Goal: Task Accomplishment & Management: Use online tool/utility

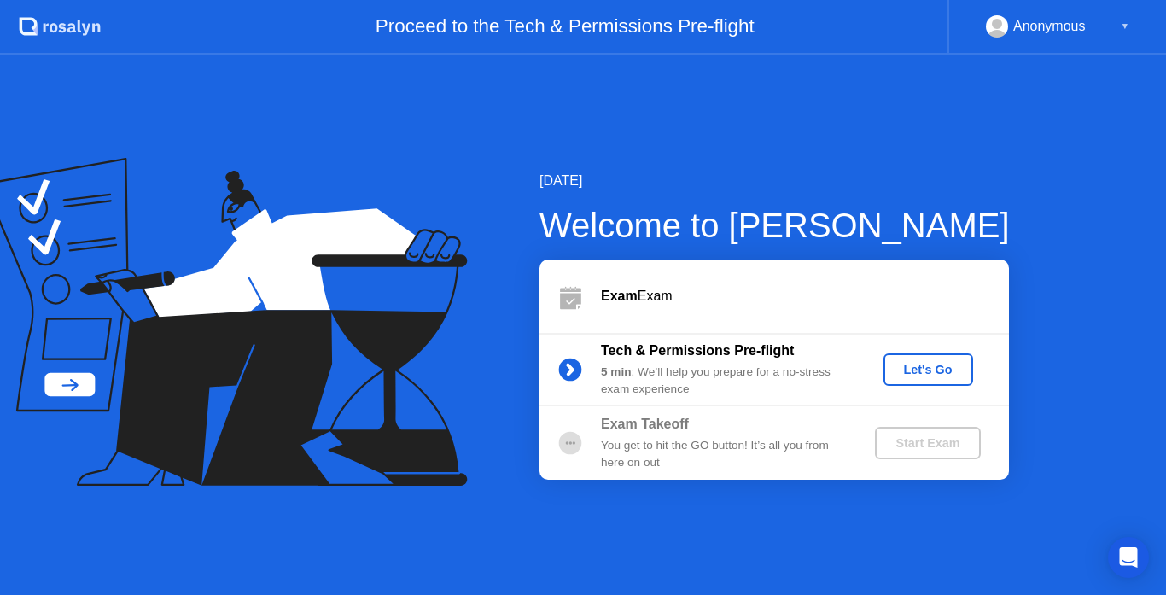
click at [910, 371] on div "Let's Go" at bounding box center [928, 370] width 76 height 14
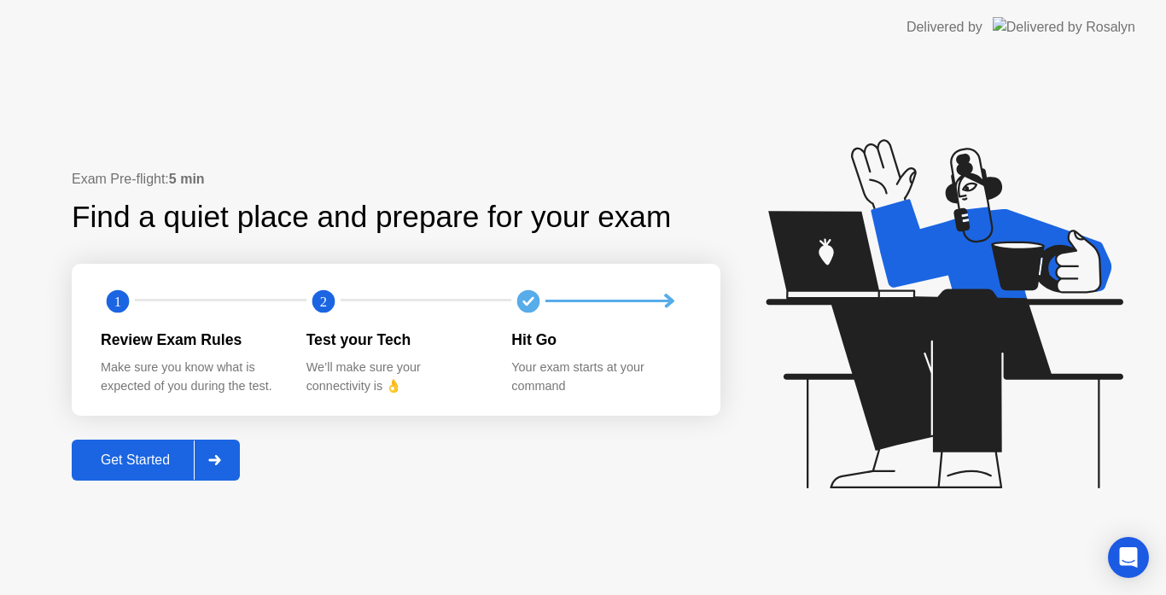
click at [165, 453] on div "Get Started" at bounding box center [135, 459] width 117 height 15
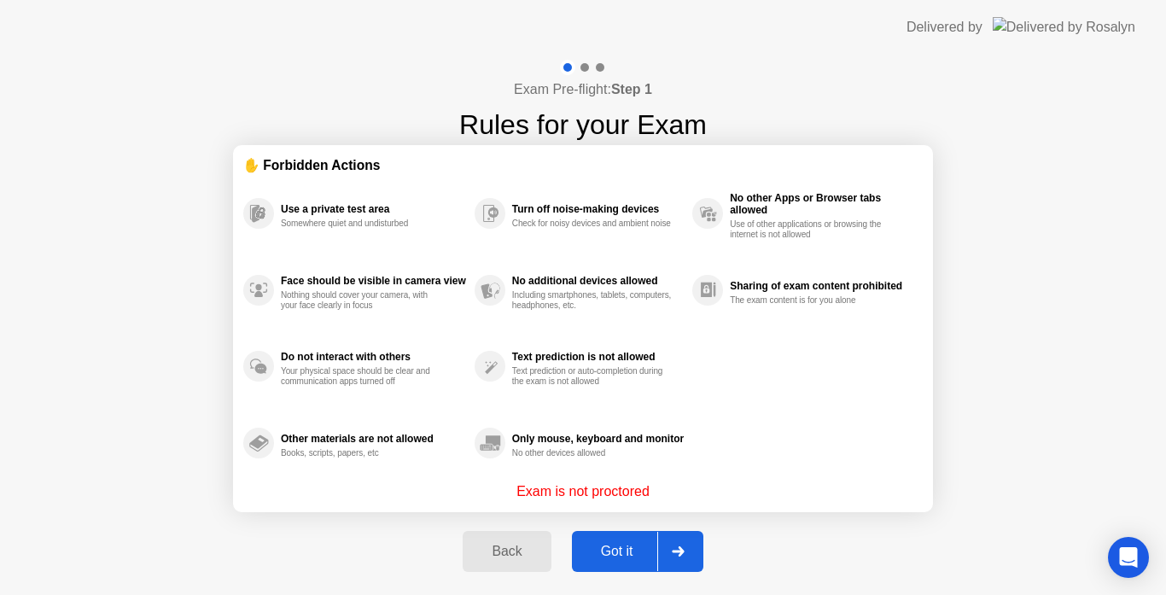
click at [612, 544] on div "Got it" at bounding box center [617, 551] width 80 height 15
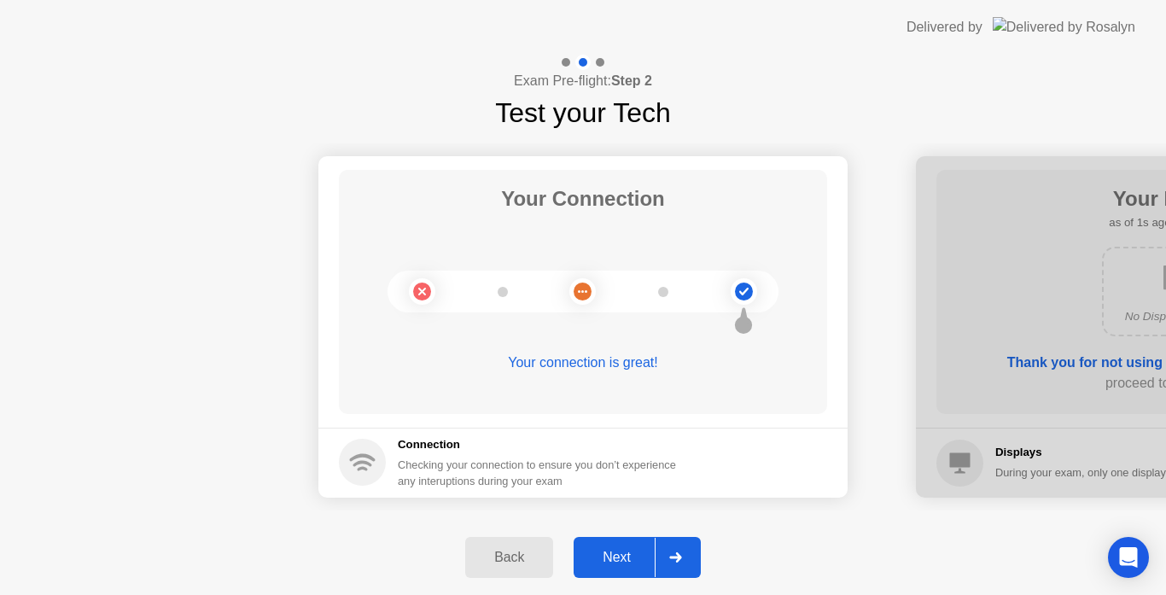
click at [685, 538] on div at bounding box center [675, 557] width 41 height 39
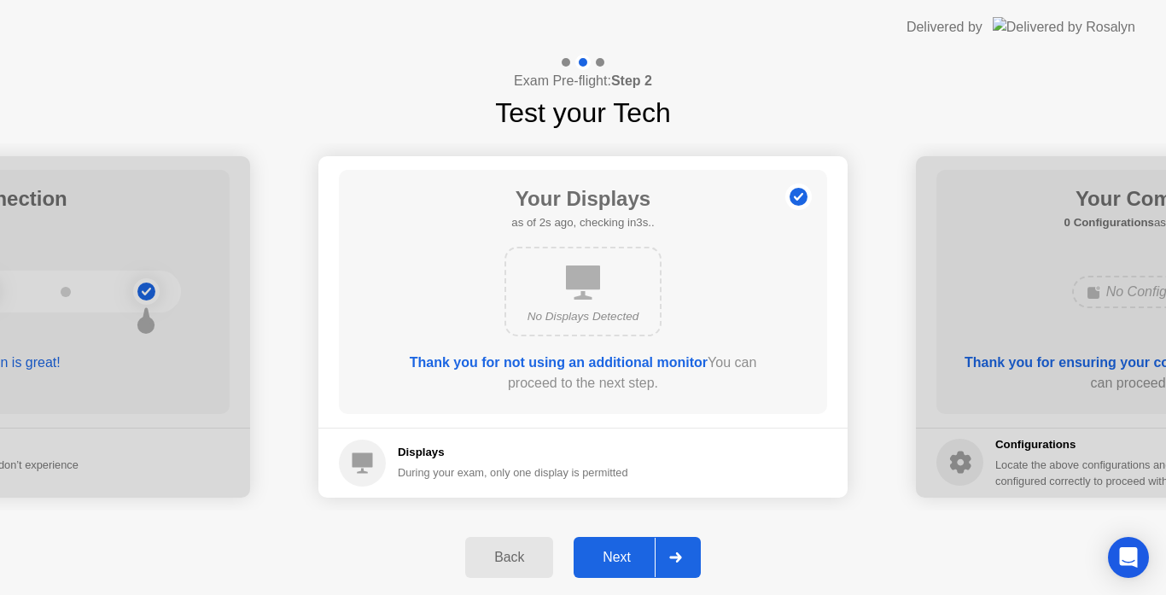
click at [685, 538] on div at bounding box center [675, 557] width 41 height 39
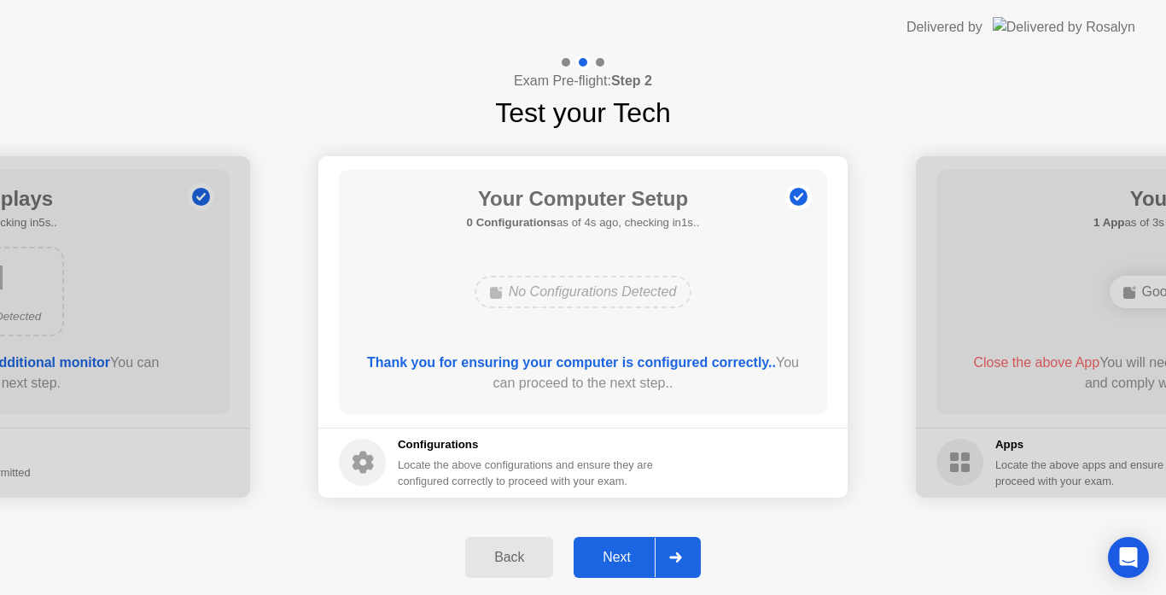
click at [685, 538] on div at bounding box center [675, 557] width 41 height 39
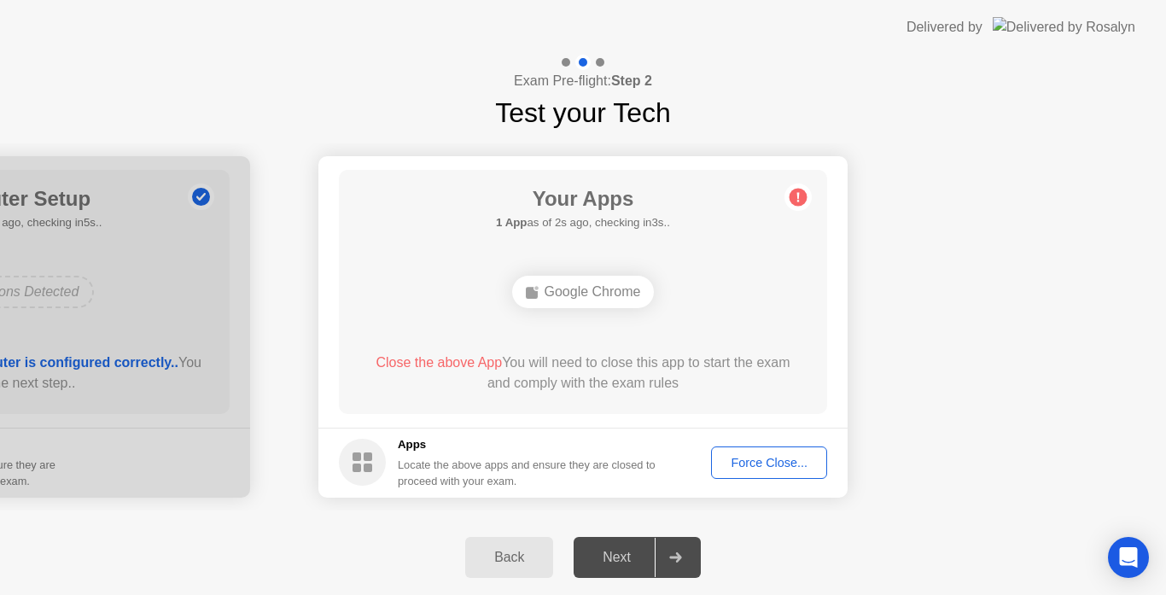
click at [579, 286] on div "Google Chrome" at bounding box center [583, 292] width 143 height 32
click at [444, 359] on span "Close the above App" at bounding box center [439, 362] width 126 height 15
click at [726, 467] on div "Force Close..." at bounding box center [769, 463] width 104 height 14
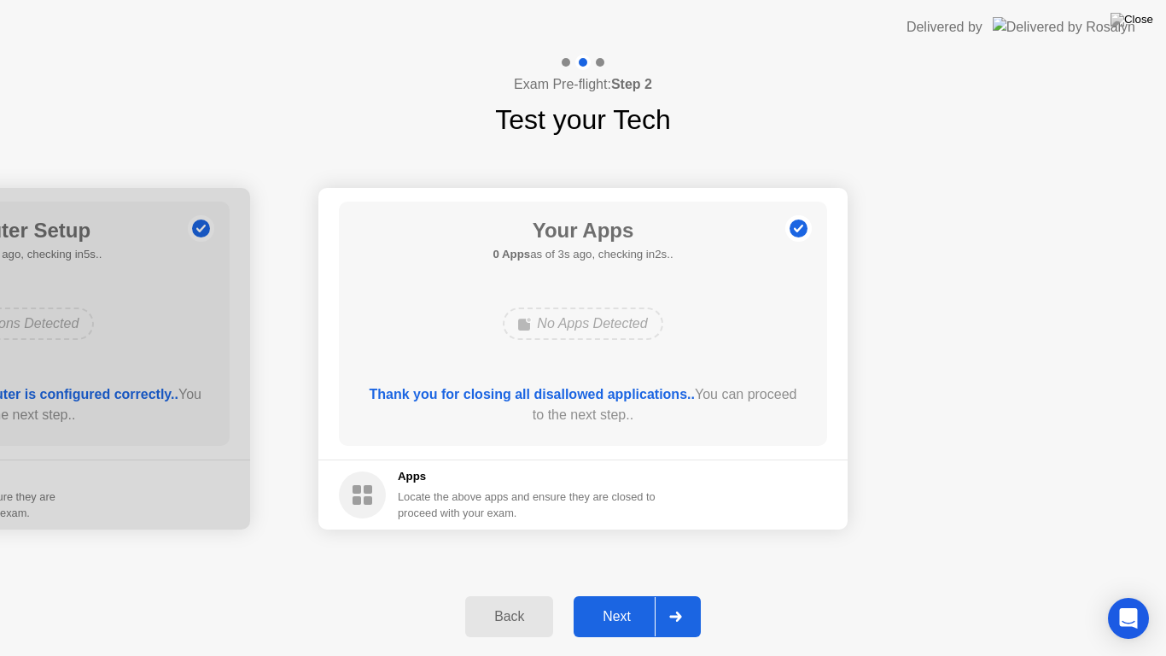
click at [629, 594] on div "Next" at bounding box center [617, 616] width 76 height 15
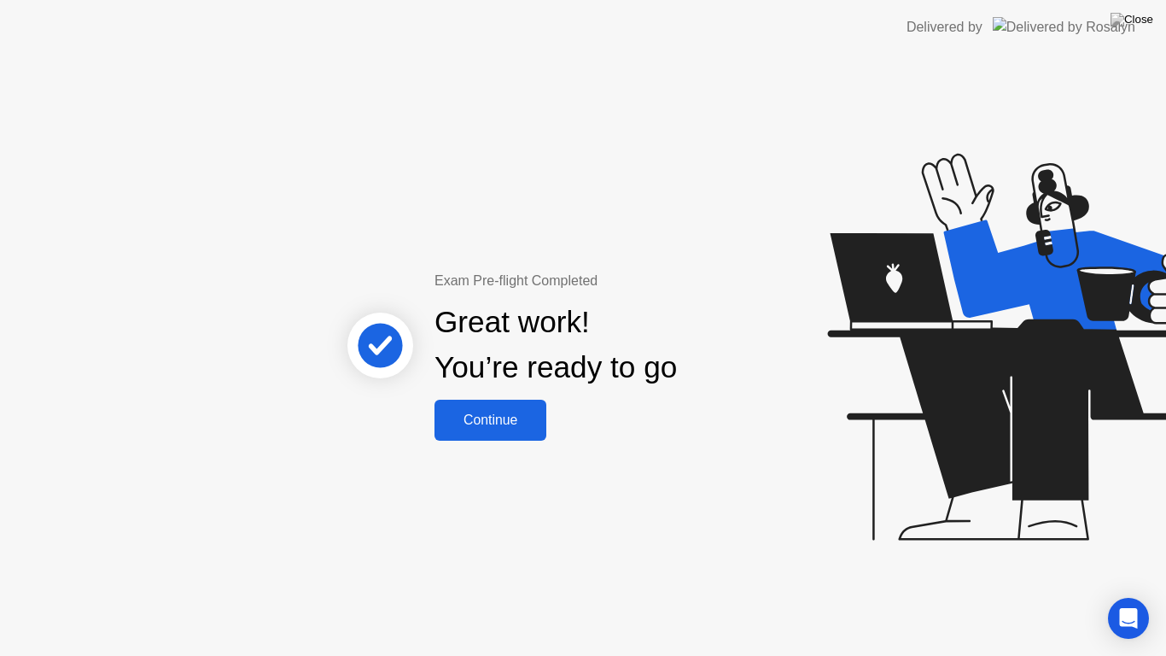
click at [509, 416] on div "Continue" at bounding box center [491, 419] width 102 height 15
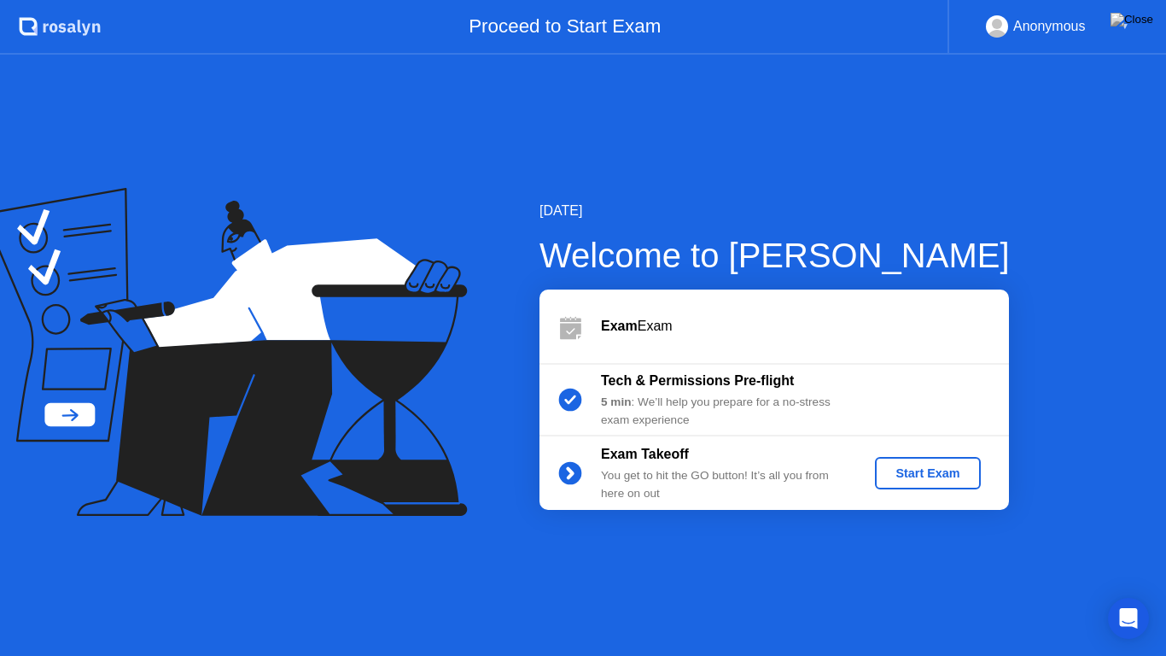
click at [892, 468] on div "Start Exam" at bounding box center [927, 473] width 91 height 14
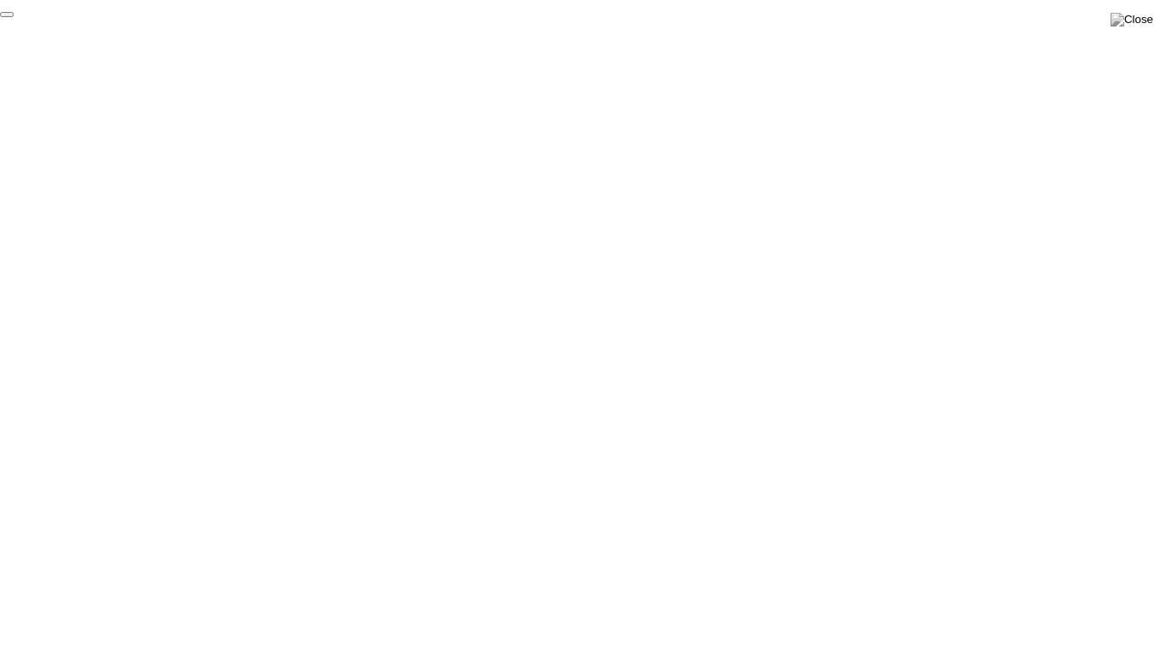
click div "End Proctoring Session"
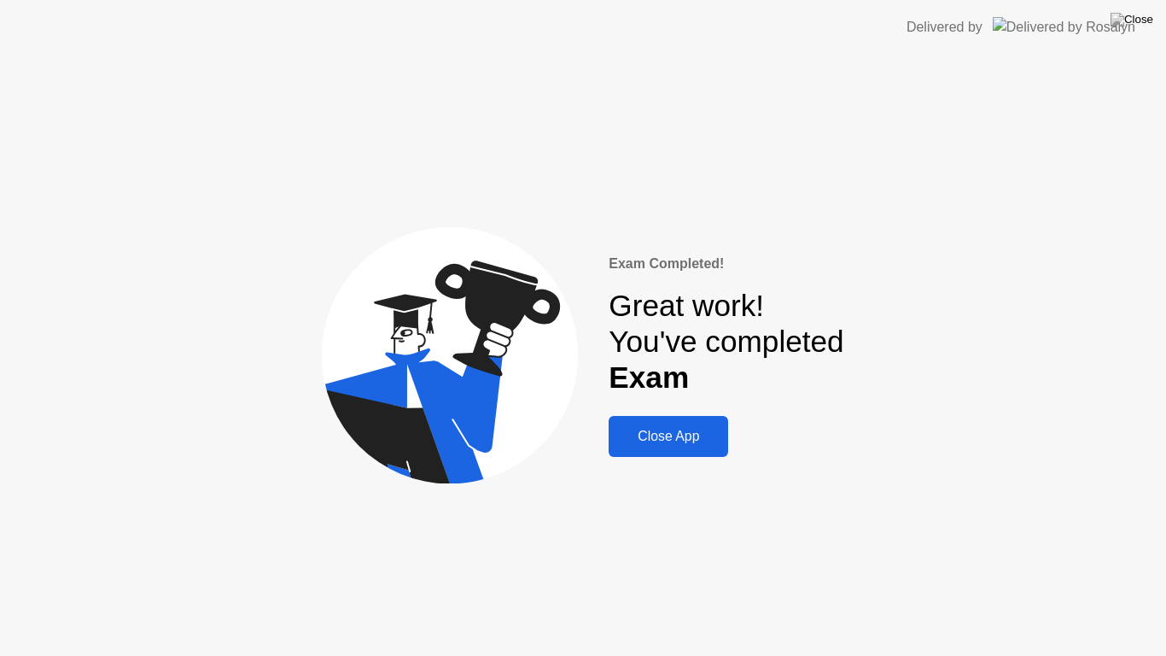
click at [661, 432] on div "Close App" at bounding box center [668, 435] width 109 height 15
